Goal: Transaction & Acquisition: Register for event/course

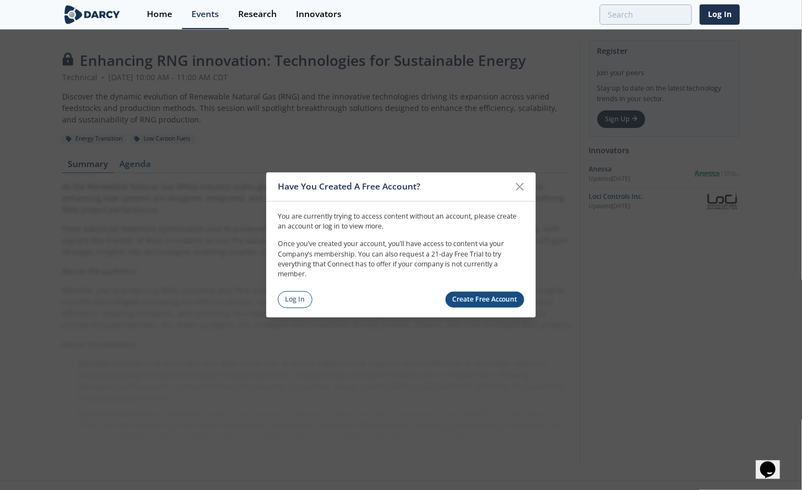
click at [480, 297] on link "Create Free Account" at bounding box center [484, 300] width 79 height 16
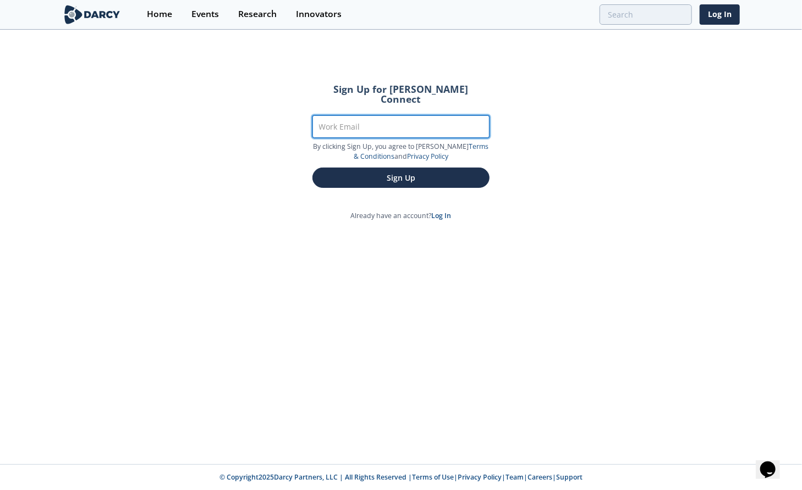
click at [379, 118] on input "Work Email" at bounding box center [400, 126] width 177 height 23
type input "[PERSON_NAME][EMAIL_ADDRESS][PERSON_NAME][DOMAIN_NAME]"
click at [312, 168] on button "Sign Up" at bounding box center [400, 178] width 177 height 20
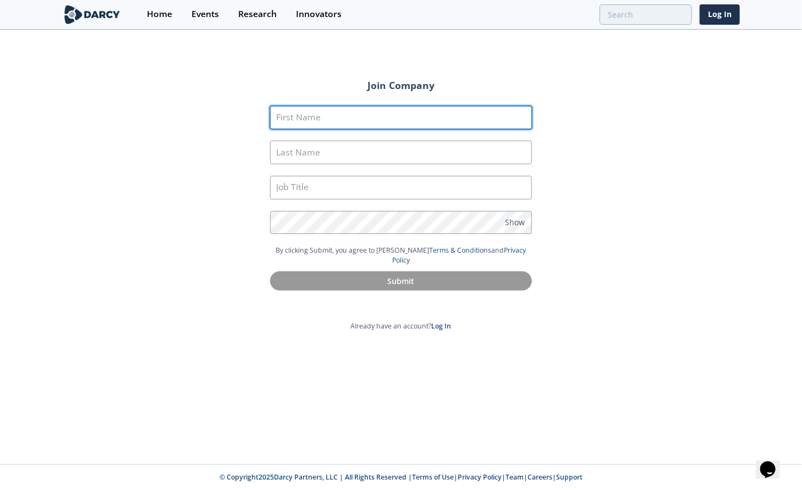
click at [394, 113] on input "First Name" at bounding box center [401, 118] width 262 height 24
type input "[PERSON_NAME]"
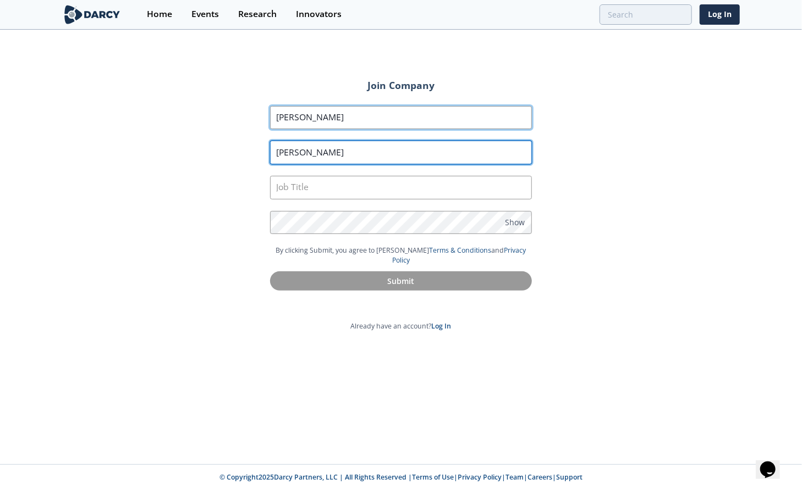
type input "[PERSON_NAME]"
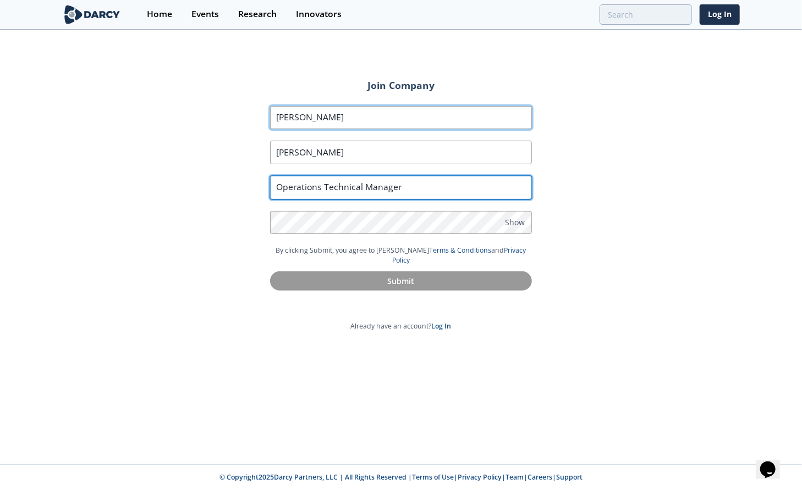
type input "Operations Technical Manager"
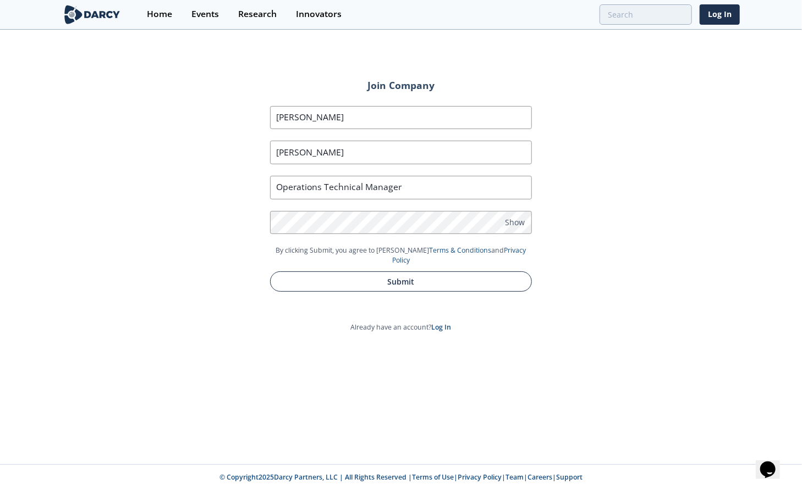
click at [429, 272] on button "Submit" at bounding box center [401, 282] width 262 height 20
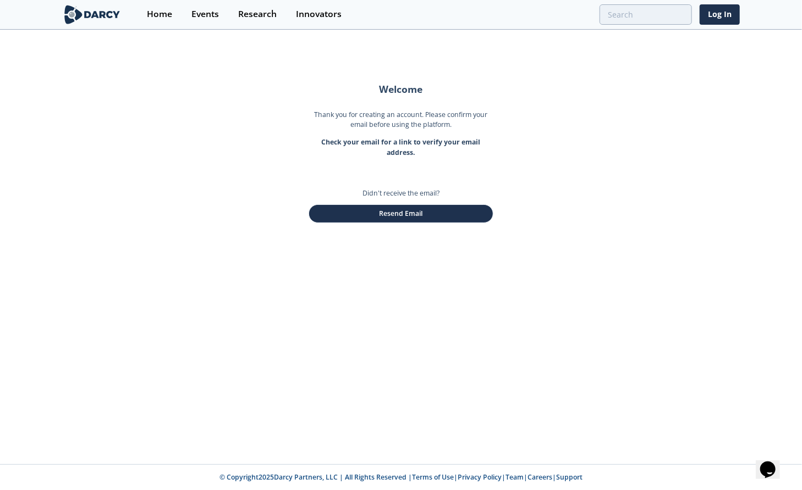
drag, startPoint x: 421, startPoint y: 355, endPoint x: 424, endPoint y: 322, distance: 33.6
click at [421, 352] on div "Welcome Thank you for creating an account. Please confirm your email before usi…" at bounding box center [401, 248] width 802 height 434
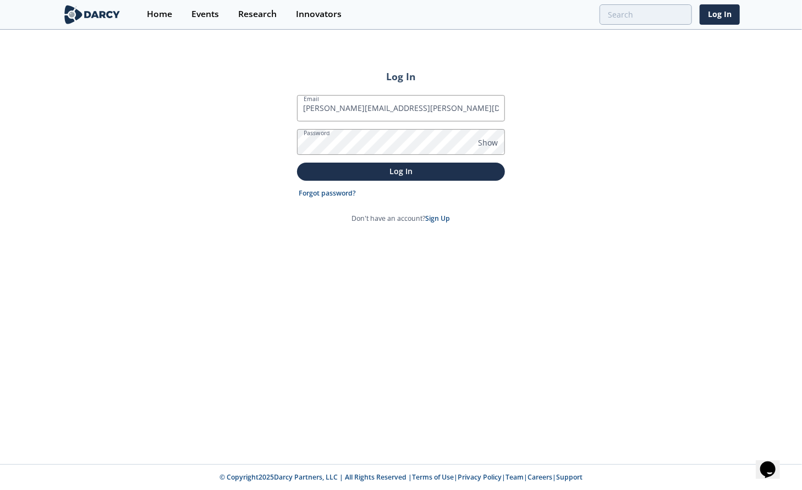
click at [297, 163] on button "Log In" at bounding box center [401, 172] width 208 height 18
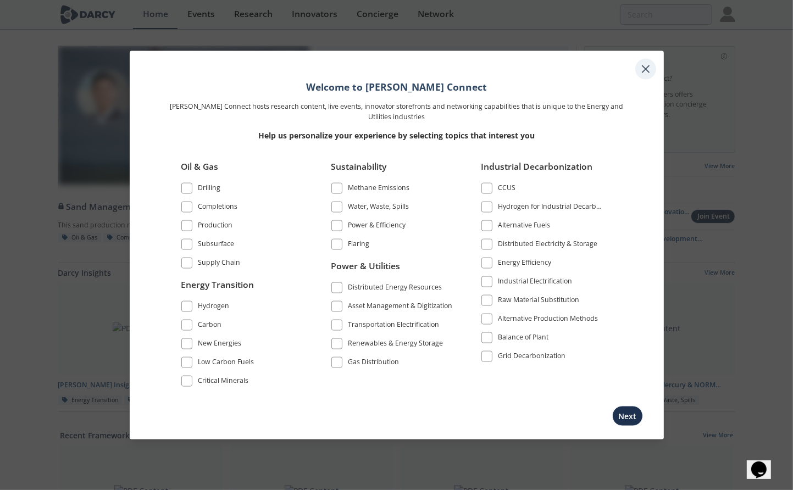
click at [649, 68] on icon at bounding box center [645, 69] width 13 height 13
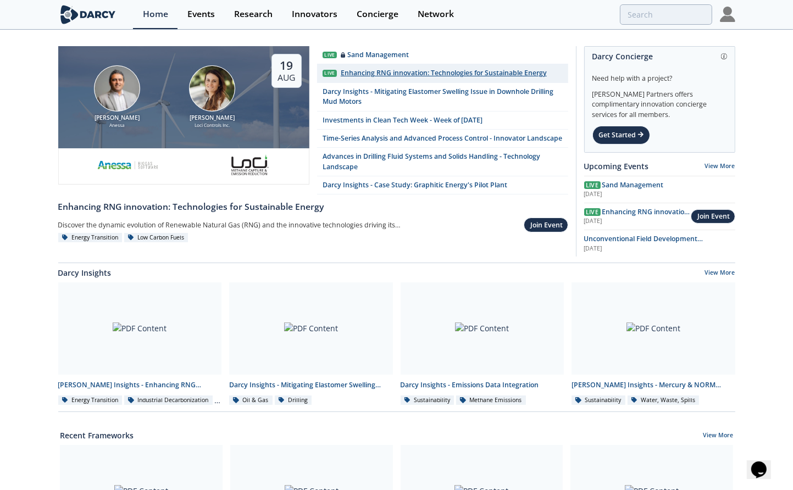
click at [463, 75] on div "Enhancing RNG innovation: Technologies for Sustainable Energy" at bounding box center [444, 73] width 206 height 10
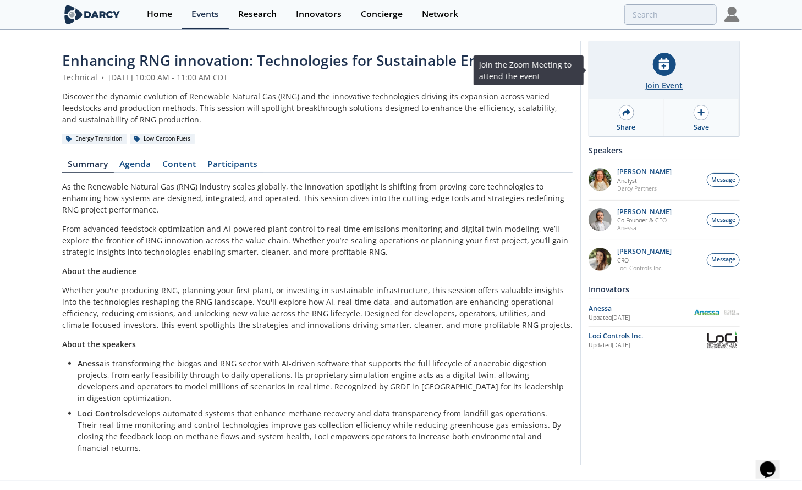
click at [668, 70] on div at bounding box center [664, 64] width 23 height 23
